Goal: Task Accomplishment & Management: Complete application form

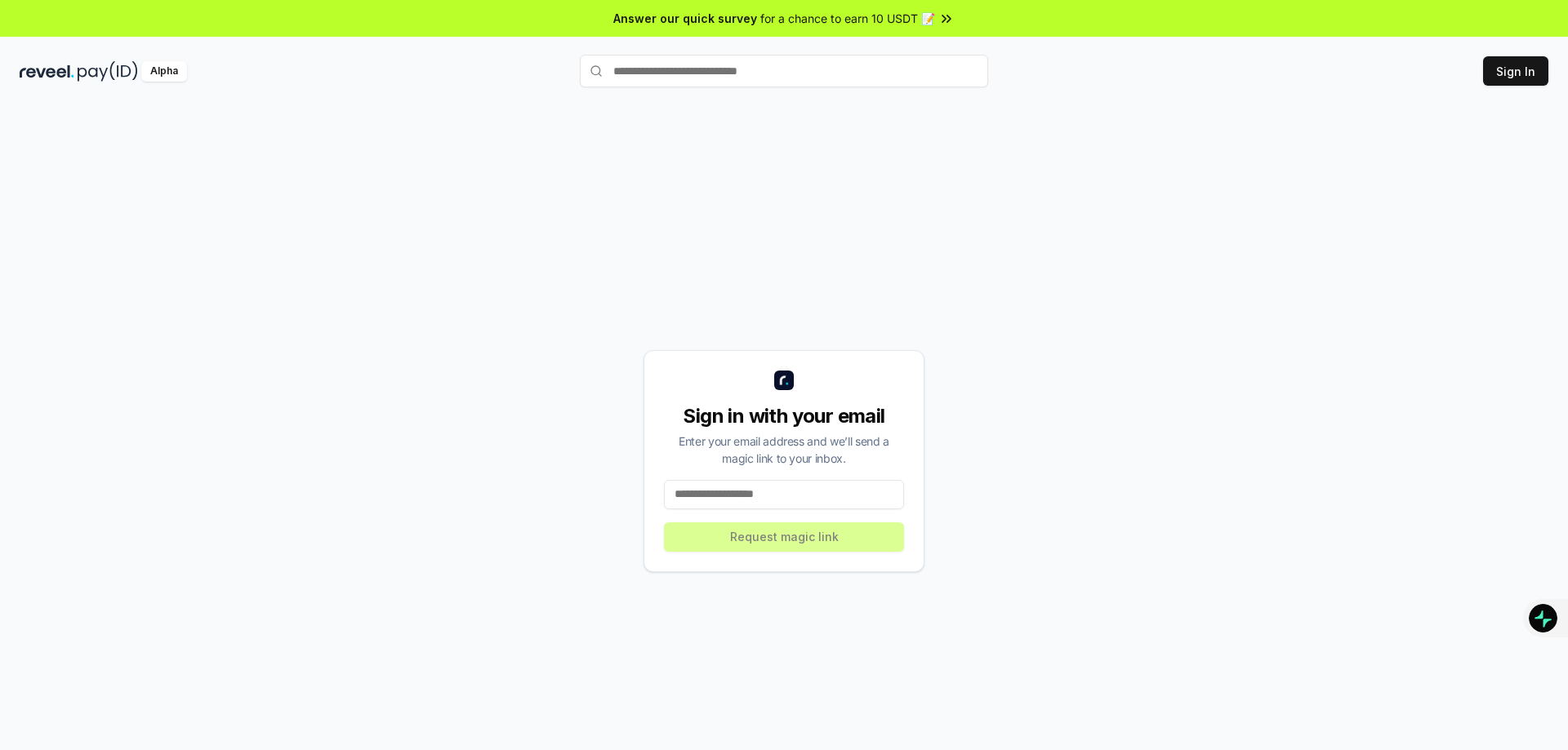
click at [728, 499] on input at bounding box center [784, 495] width 240 height 30
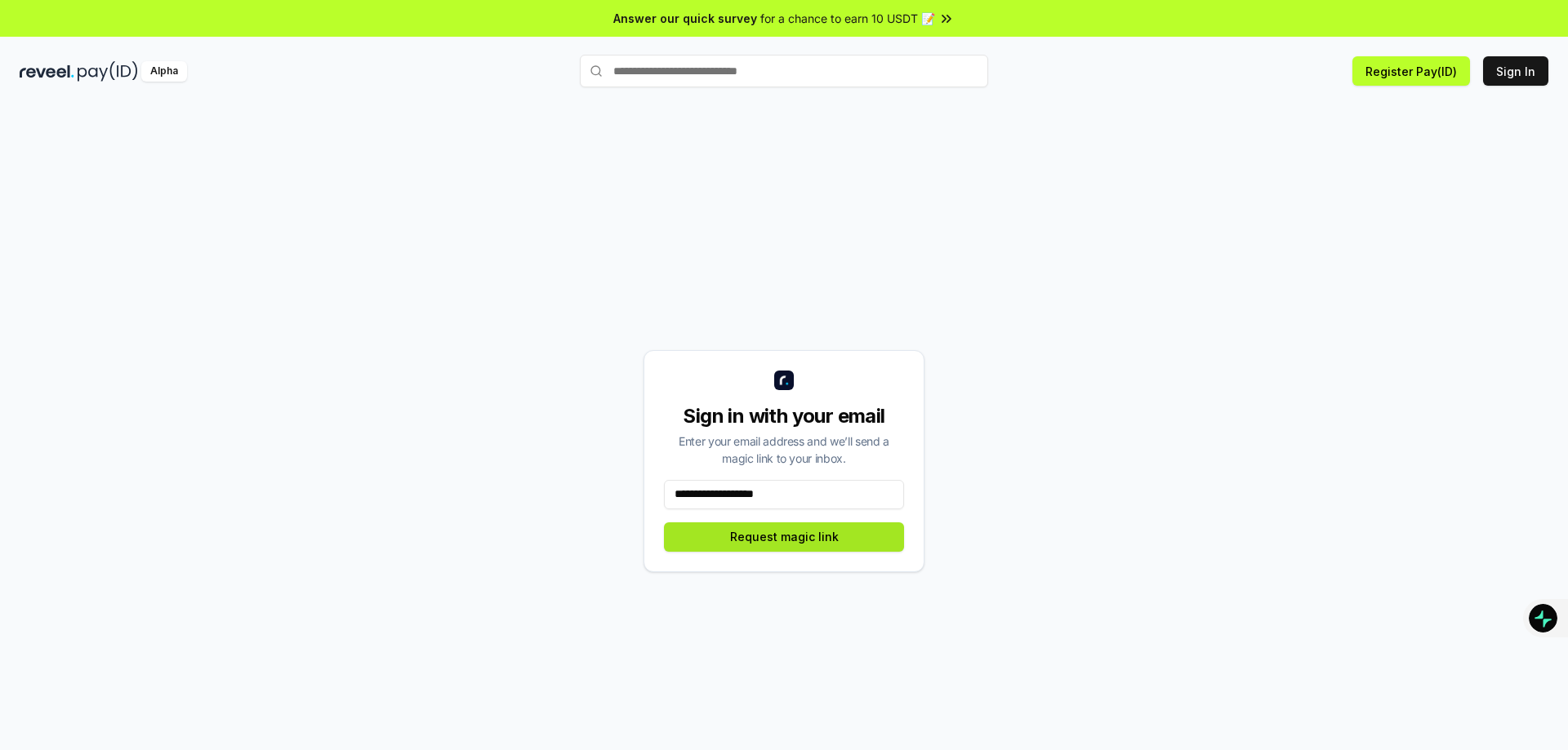
type input "**********"
click at [753, 530] on button "Request magic link" at bounding box center [784, 538] width 240 height 30
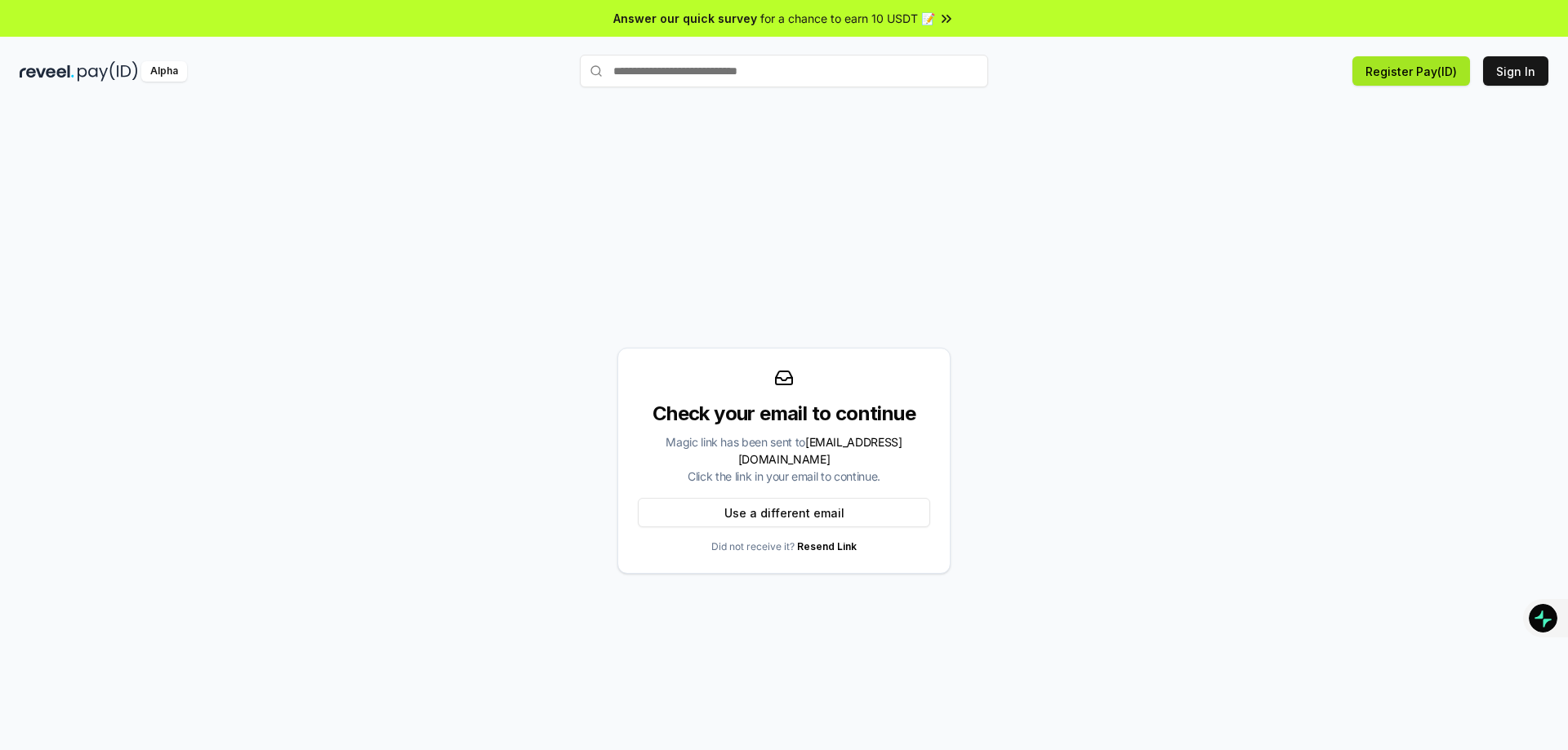
click at [1425, 73] on button "Register Pay(ID)" at bounding box center [1411, 71] width 117 height 30
click at [1497, 64] on button "Sign In" at bounding box center [1516, 71] width 66 height 30
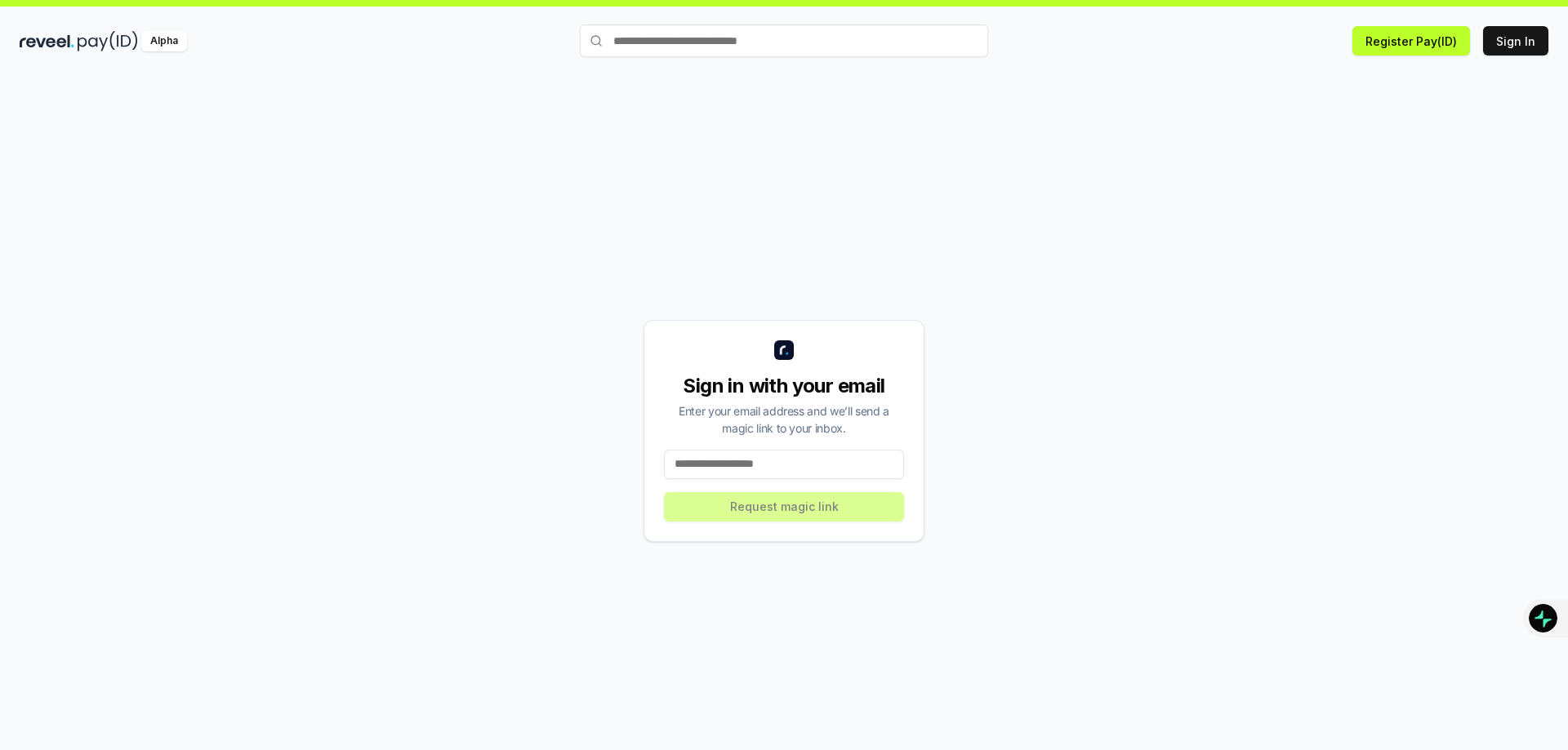
scroll to position [46, 0]
